Goal: Transaction & Acquisition: Purchase product/service

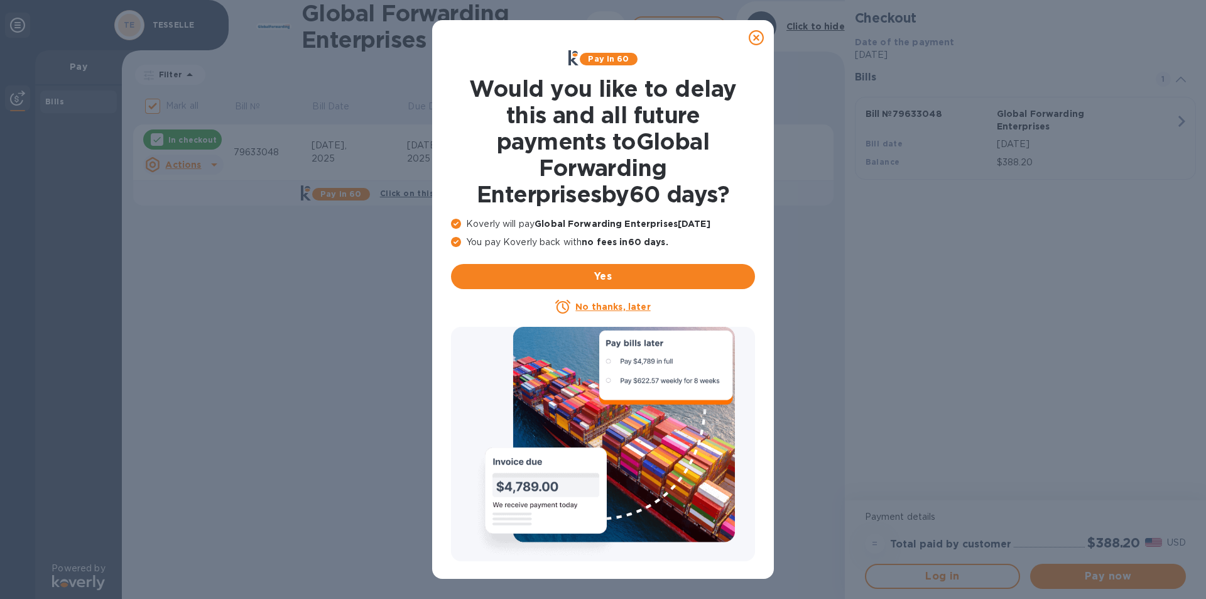
click at [756, 33] on icon at bounding box center [756, 37] width 15 height 15
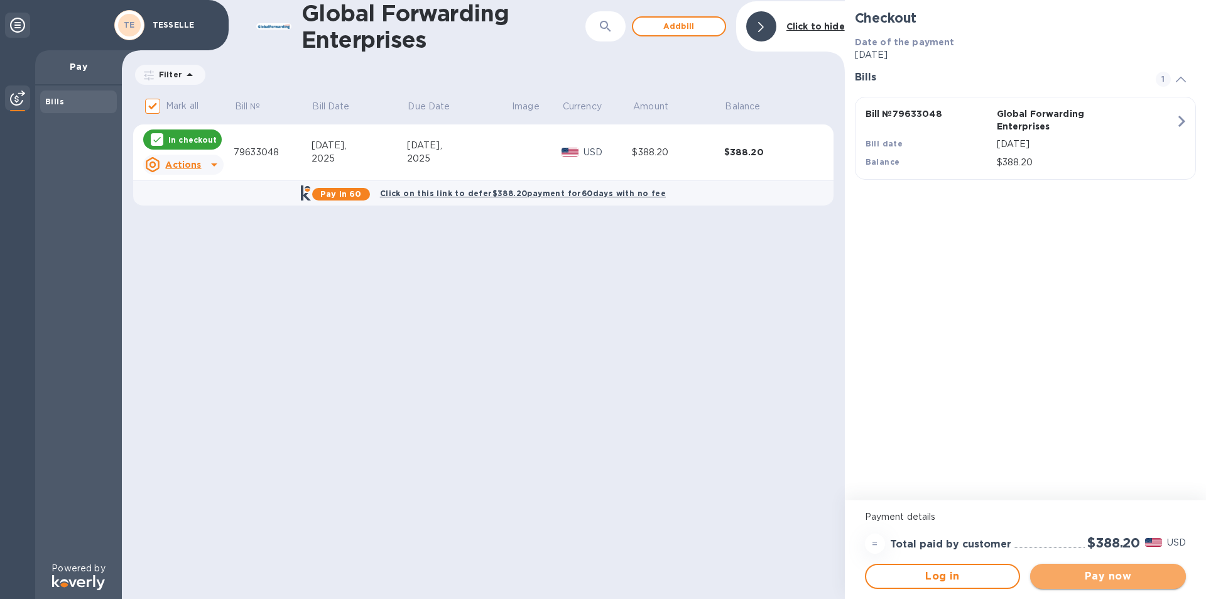
click at [1104, 577] on span "Pay now" at bounding box center [1108, 575] width 136 height 15
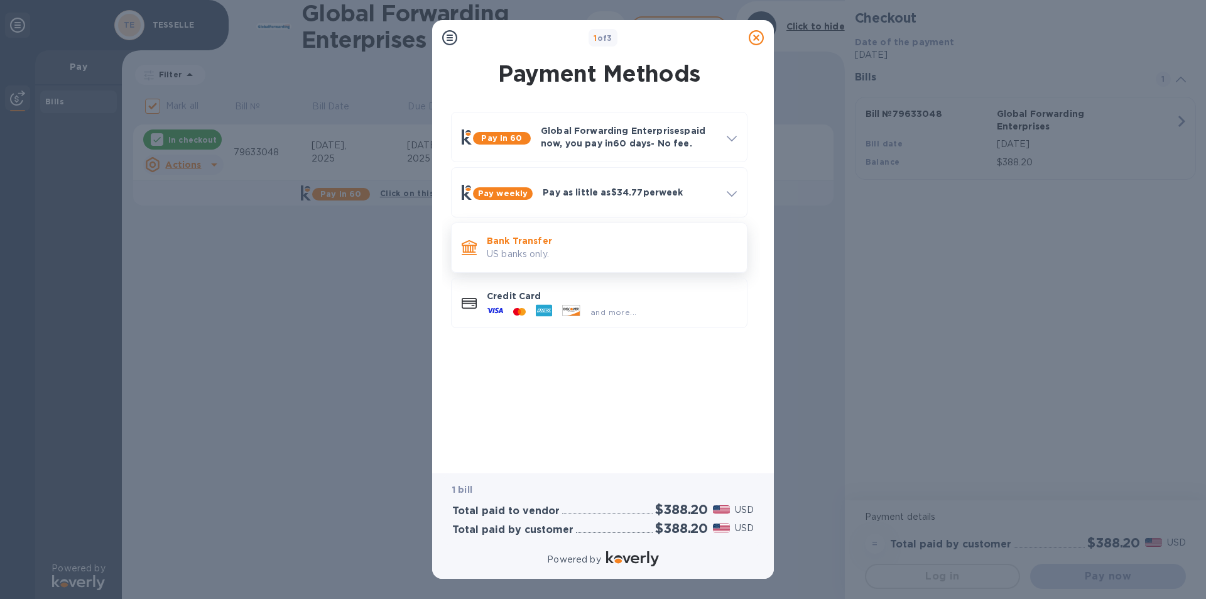
click at [532, 247] on p "US banks only." at bounding box center [612, 253] width 250 height 13
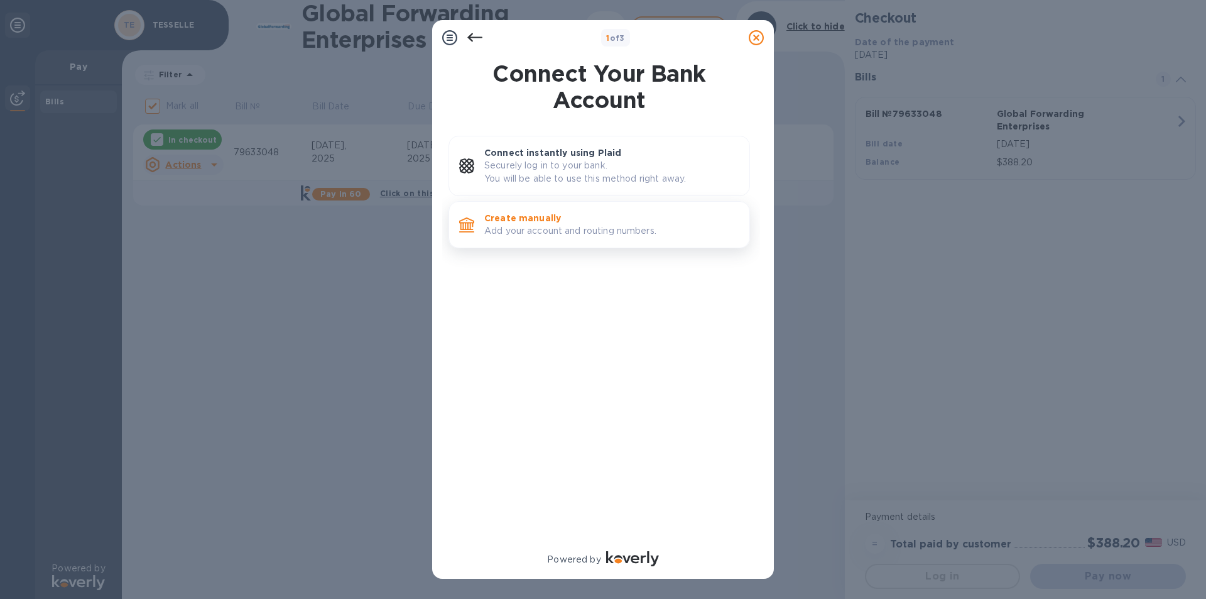
click at [540, 222] on p "Create manually" at bounding box center [611, 218] width 255 height 13
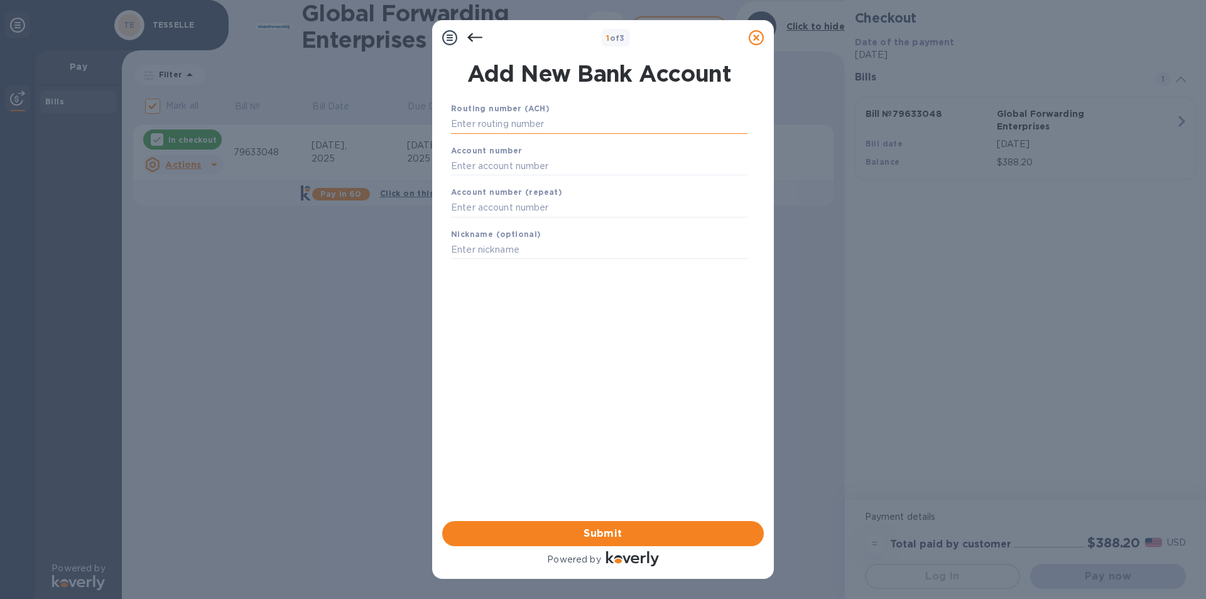
click at [466, 124] on input "text" at bounding box center [599, 124] width 296 height 19
type input "121000248"
click at [478, 181] on input "text" at bounding box center [599, 181] width 296 height 19
drag, startPoint x: 510, startPoint y: 180, endPoint x: 319, endPoint y: 182, distance: 191.0
click at [319, 182] on div "1 of 3 Add New Bank Account Routing number (ACH) [US_BANK_ROUTING_MICR] [PERSON…" at bounding box center [603, 299] width 1206 height 599
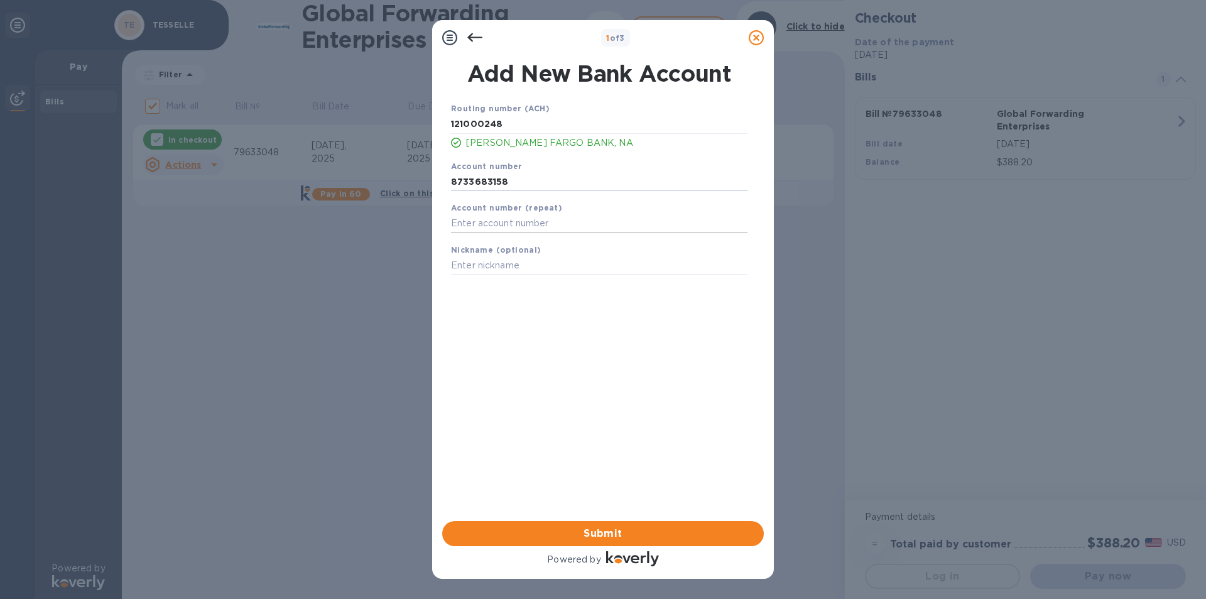
type input "8733683158"
click at [486, 215] on input "text" at bounding box center [599, 223] width 296 height 19
type input "8733683158"
click at [625, 532] on span "Submit" at bounding box center [603, 533] width 302 height 15
